Goal: Information Seeking & Learning: Learn about a topic

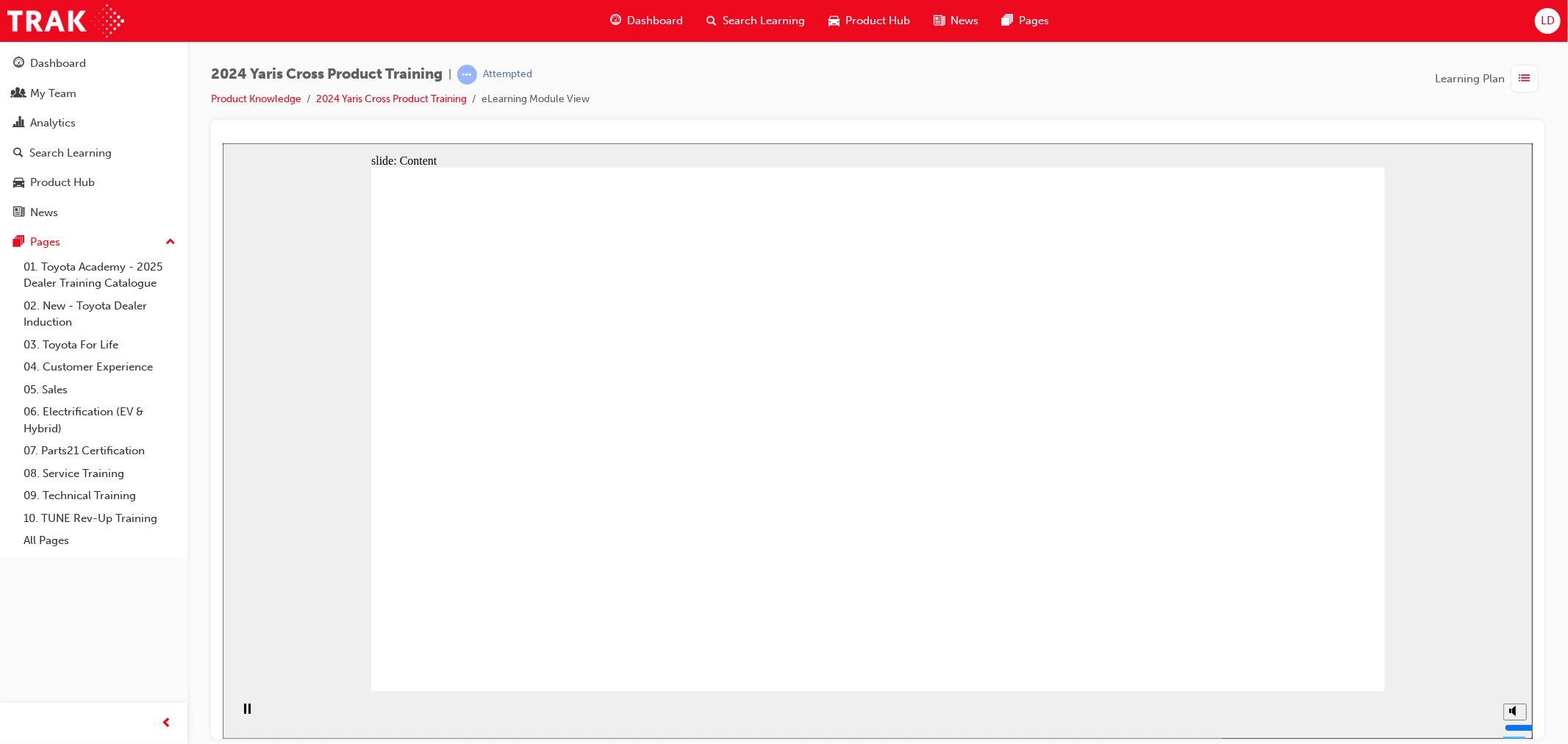
click at [1517, 660] on circle "Mute (Ctrl+Alt+M)" at bounding box center [1515, 655] width 10 height 10
type input "0"
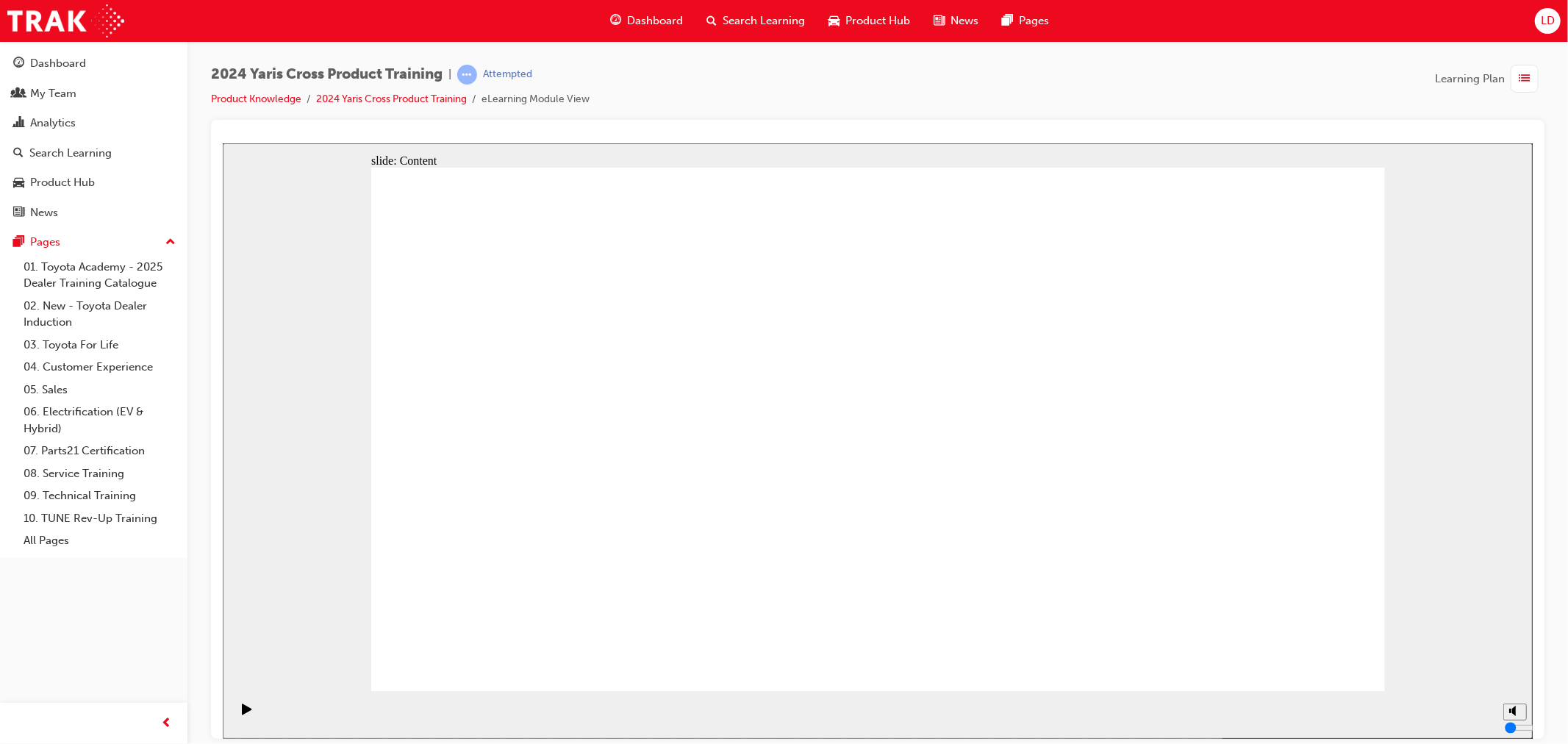
drag, startPoint x: 1283, startPoint y: 619, endPoint x: 1315, endPoint y: 648, distance: 43.2
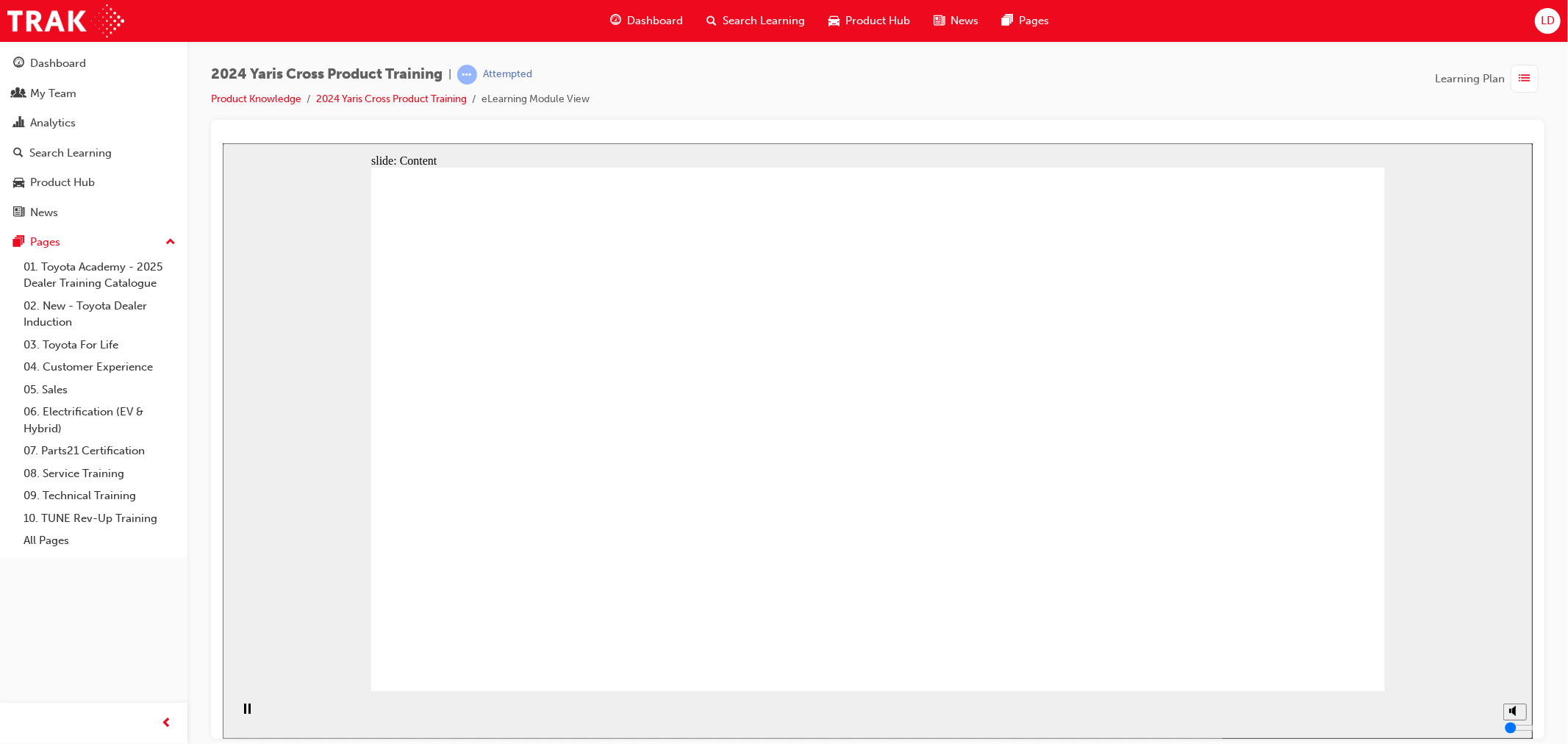
drag, startPoint x: 601, startPoint y: 644, endPoint x: 616, endPoint y: 654, distance: 18.0
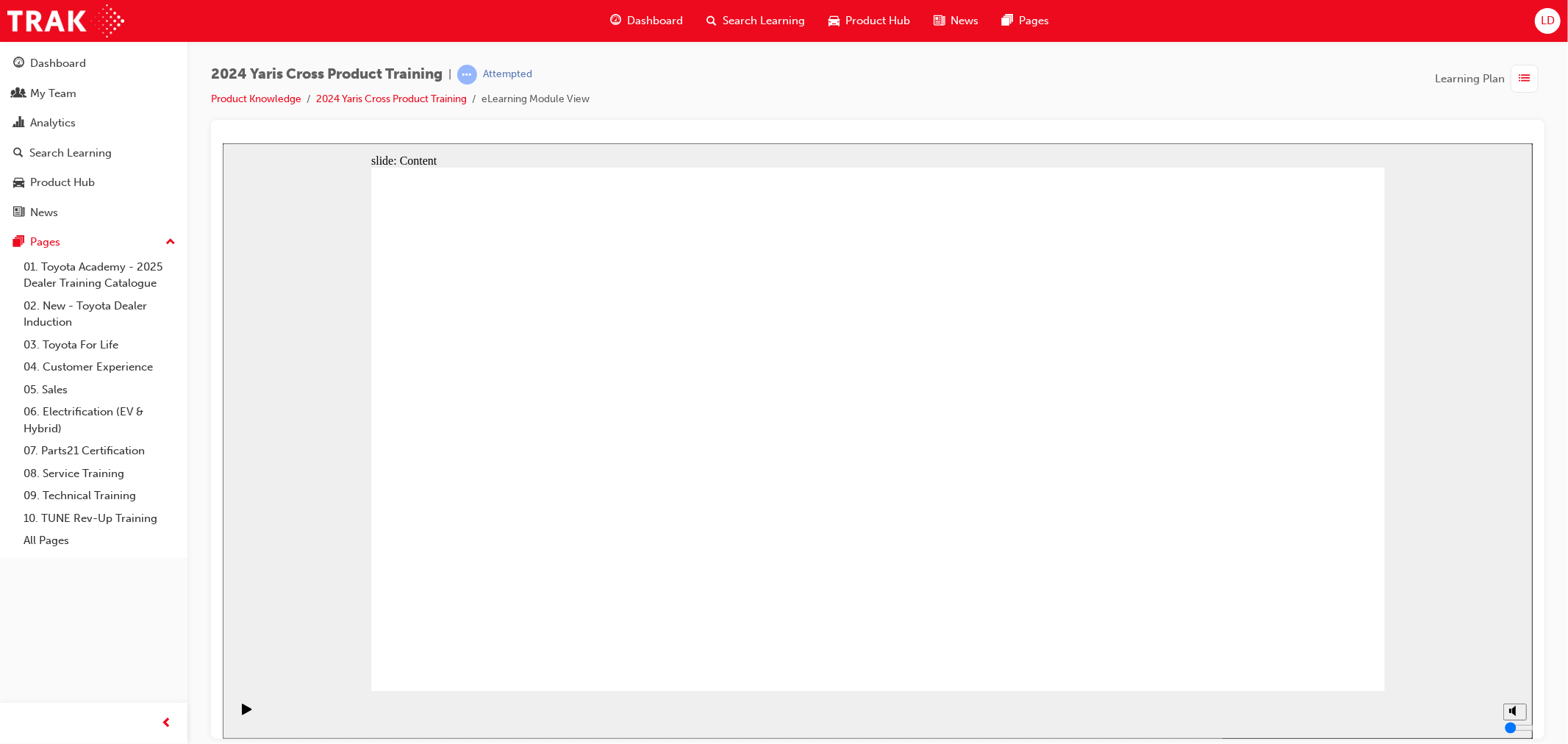
drag, startPoint x: 1036, startPoint y: 188, endPoint x: 856, endPoint y: 291, distance: 207.4
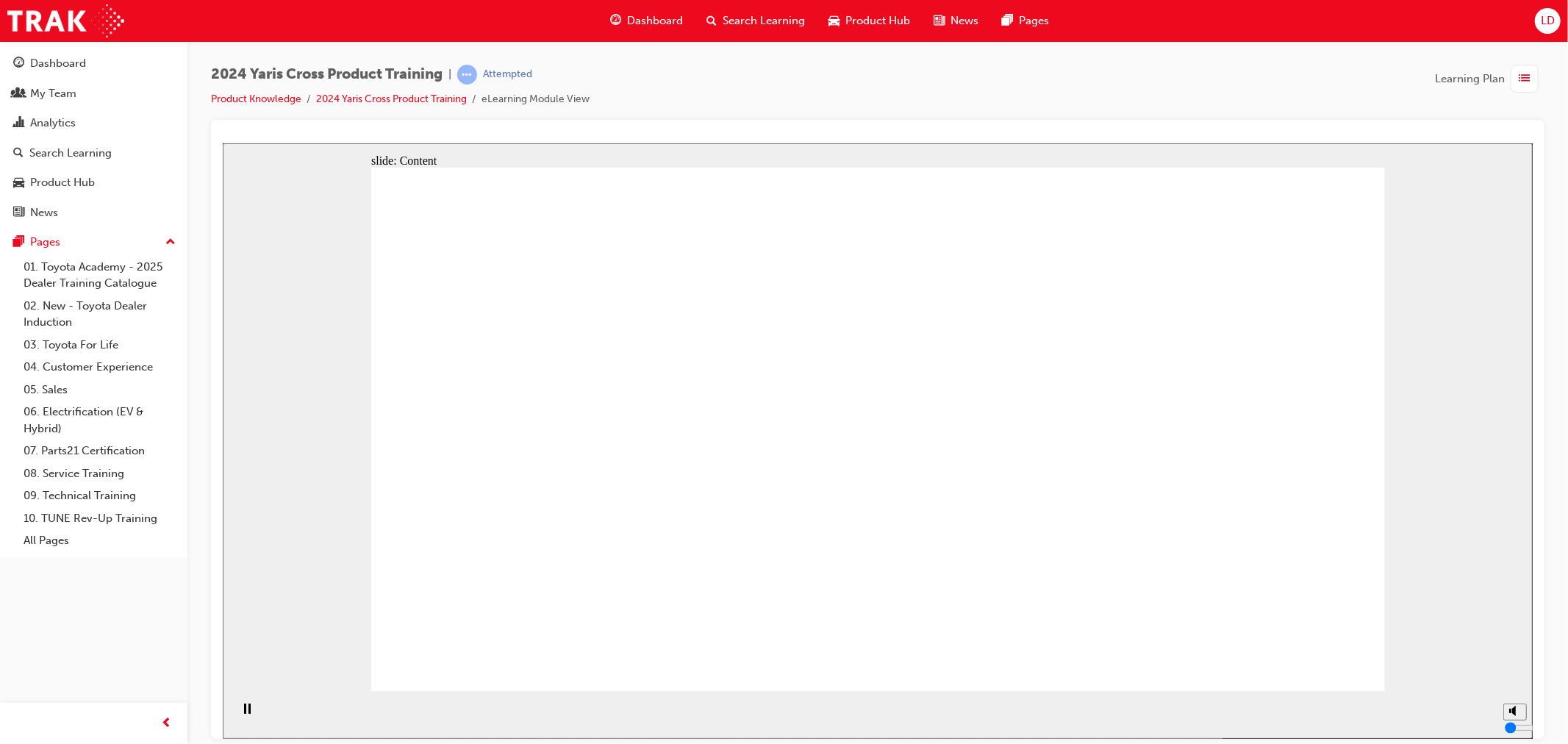
drag, startPoint x: 697, startPoint y: 500, endPoint x: 700, endPoint y: 487, distance: 13.3
drag, startPoint x: 722, startPoint y: 390, endPoint x: 672, endPoint y: 405, distance: 52.2
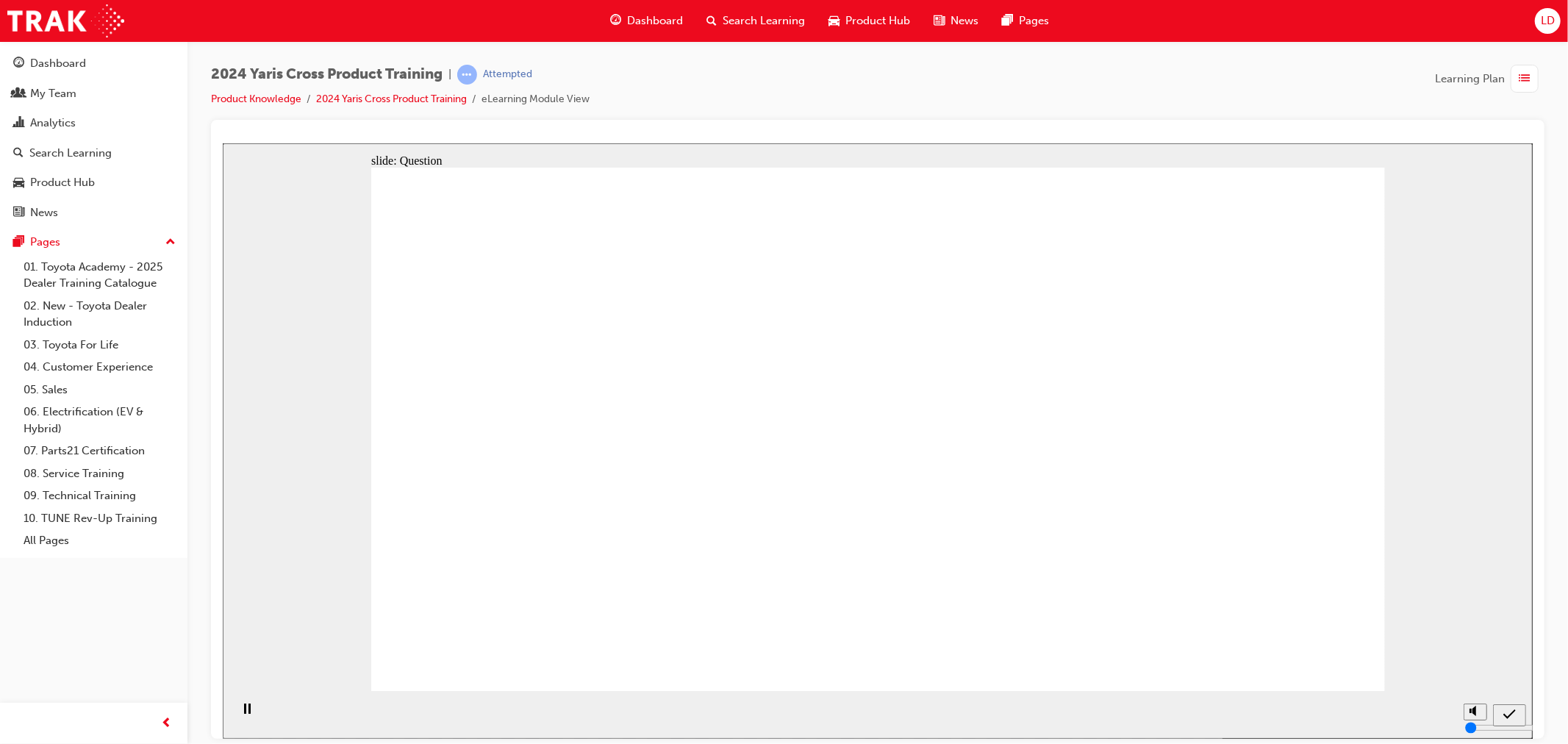
drag, startPoint x: 445, startPoint y: 305, endPoint x: 457, endPoint y: 316, distance: 16.3
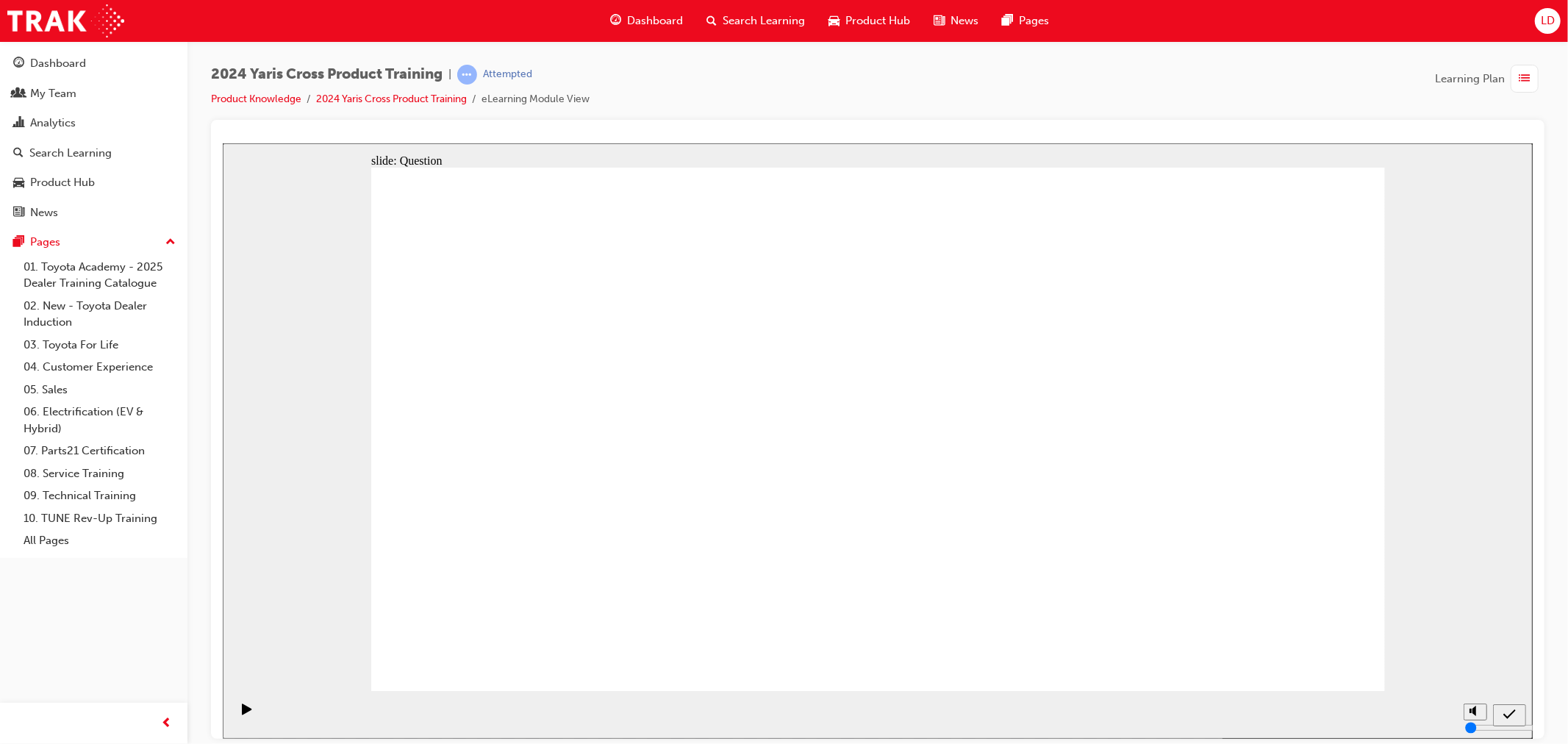
radio input "true"
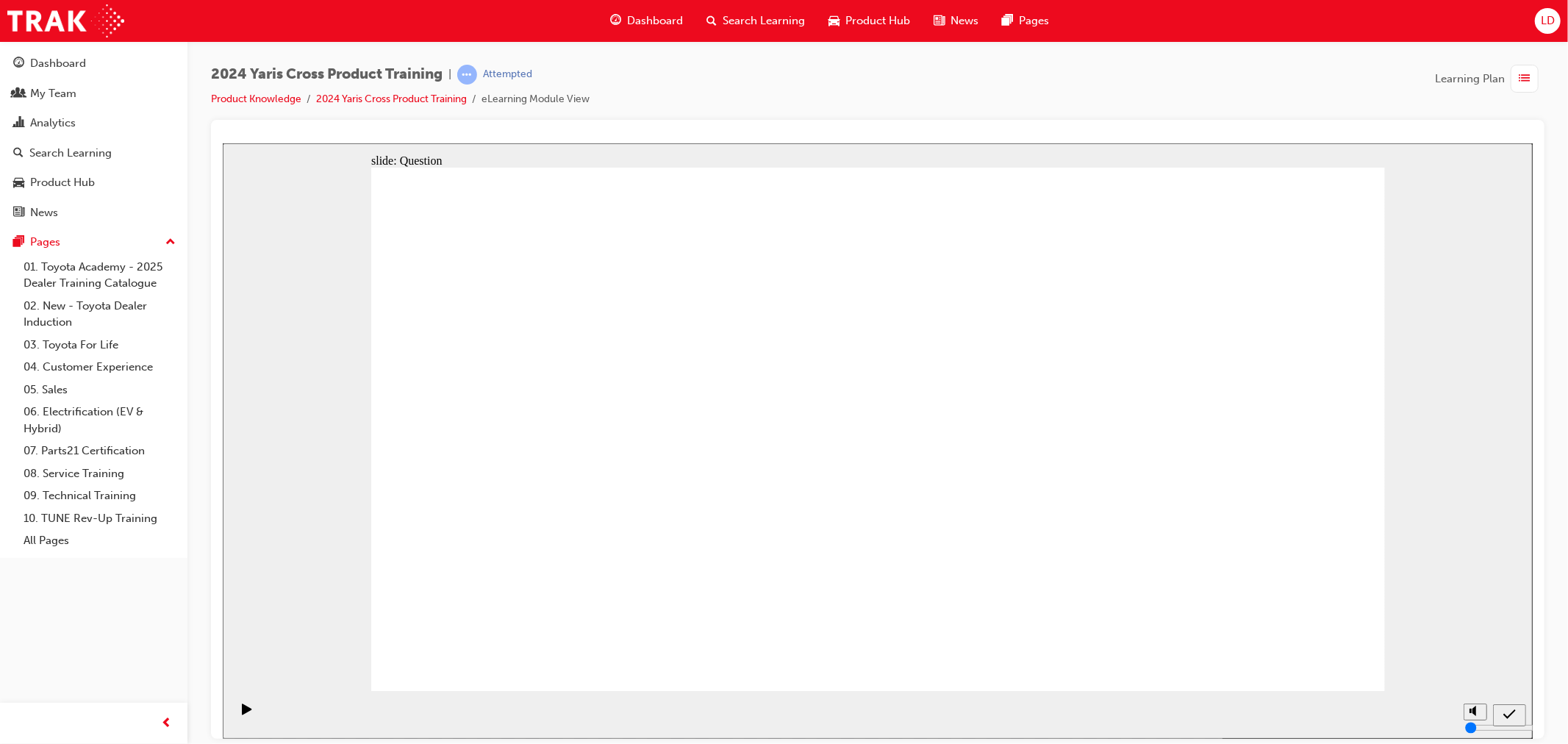
radio input "true"
checkbox input "true"
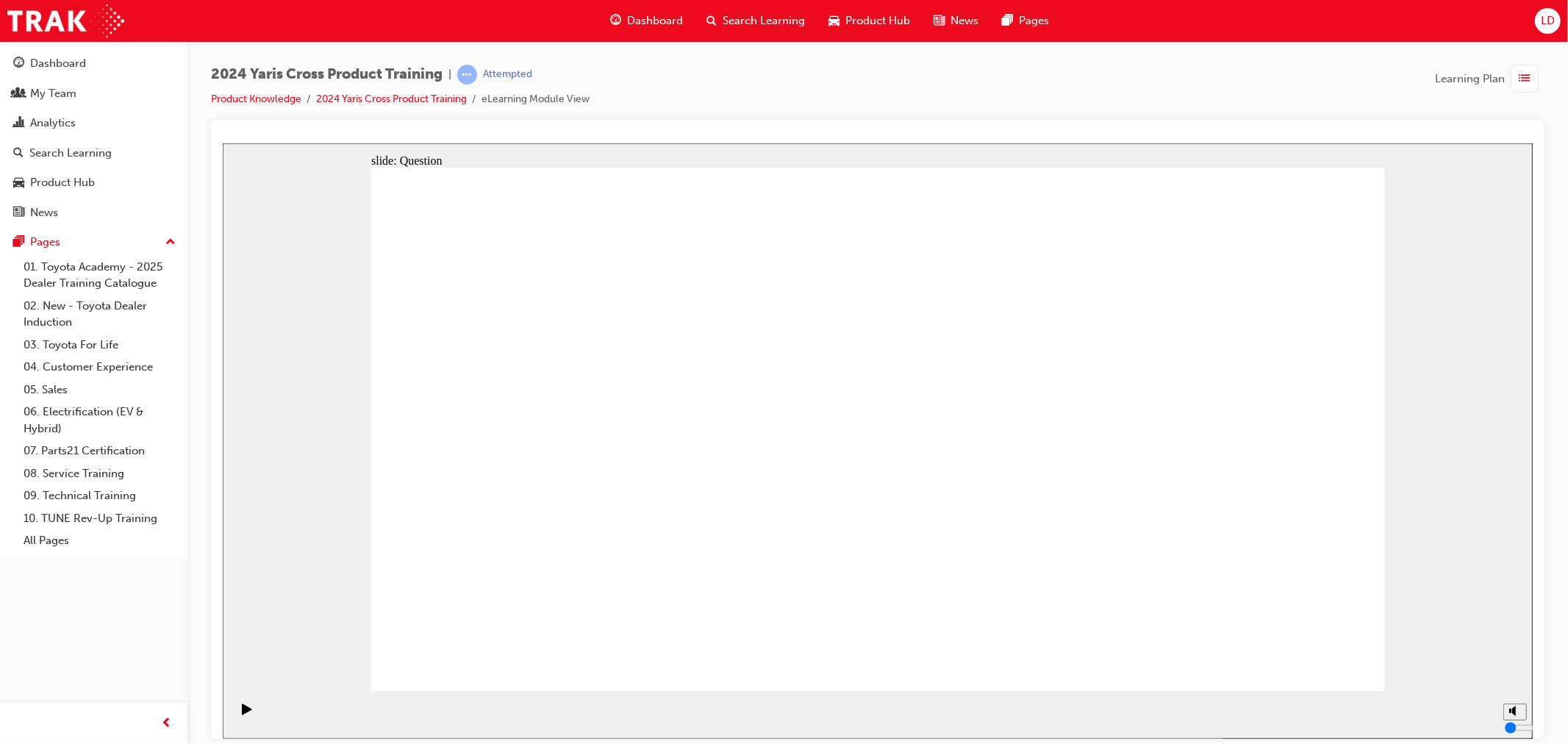
checkbox input "true"
